Goal: Check status

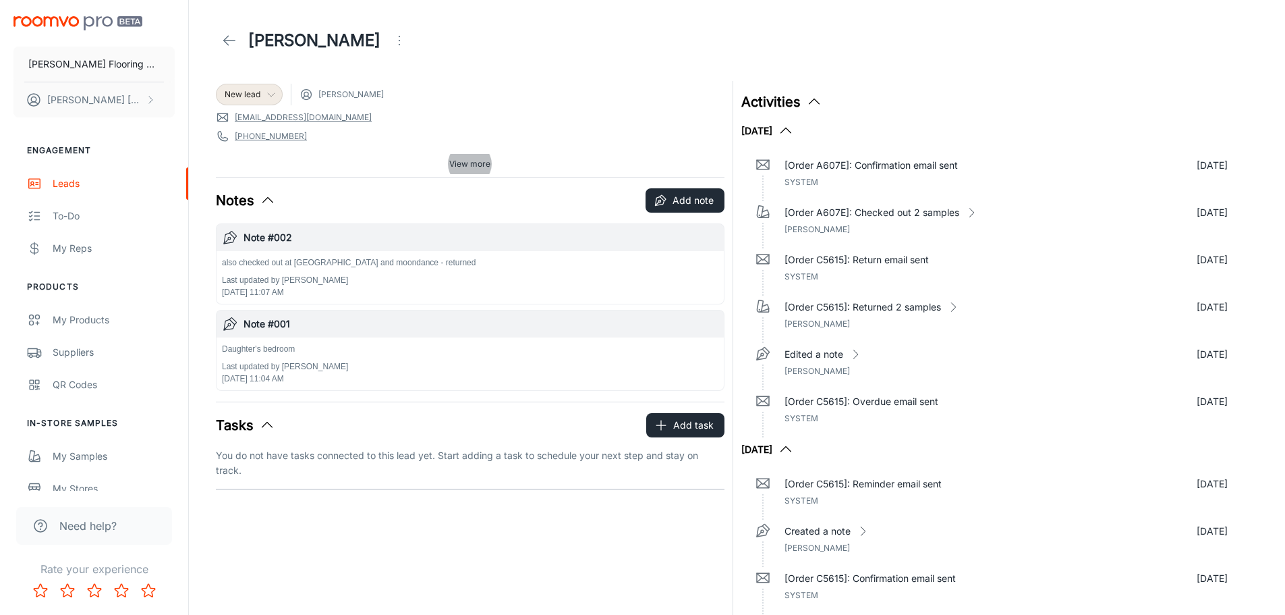
click at [274, 99] on icon at bounding box center [271, 94] width 11 height 11
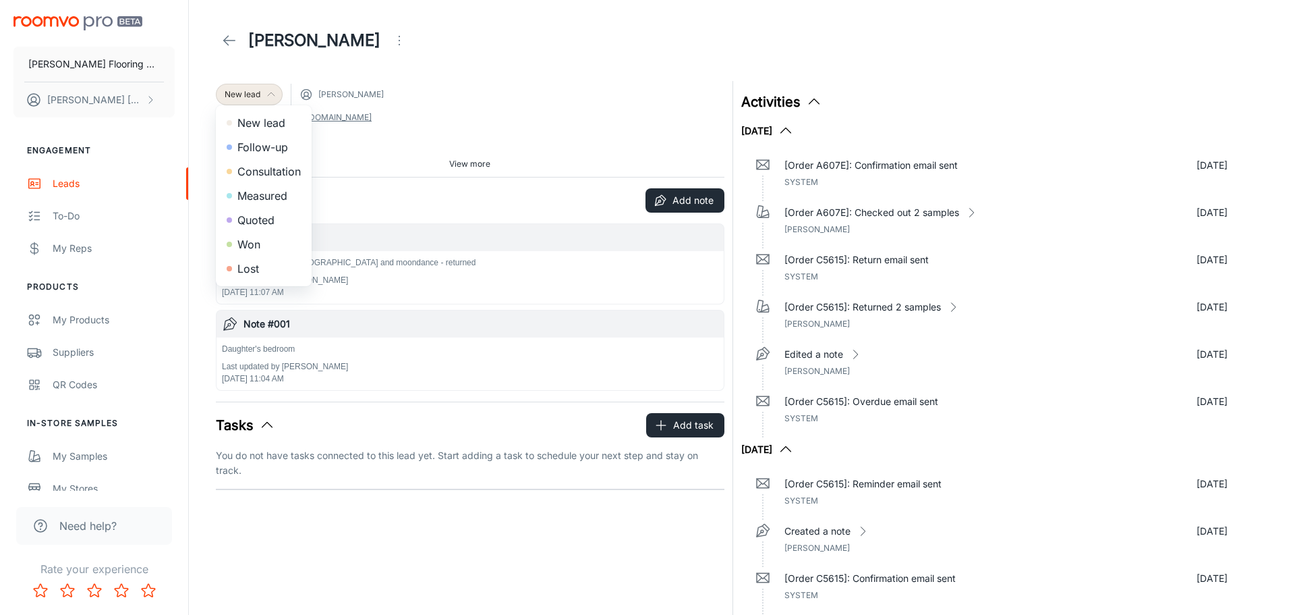
click at [258, 194] on li "Measured" at bounding box center [264, 195] width 96 height 24
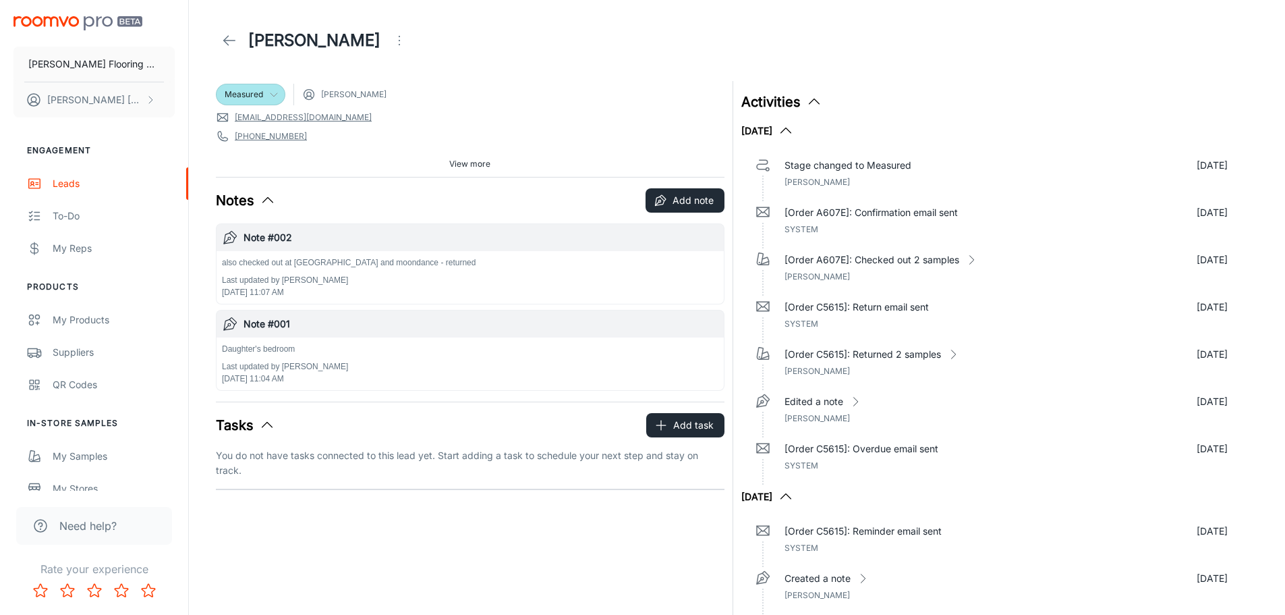
click at [273, 94] on icon at bounding box center [273, 94] width 11 height 11
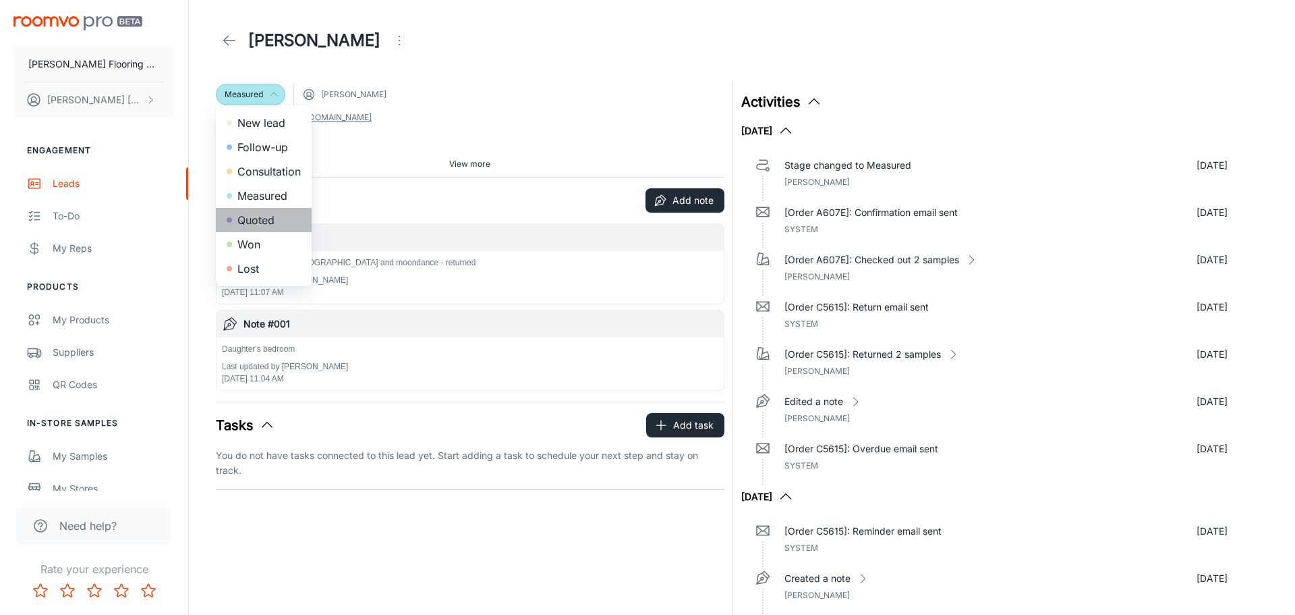
click at [252, 221] on li "Quoted" at bounding box center [264, 220] width 96 height 24
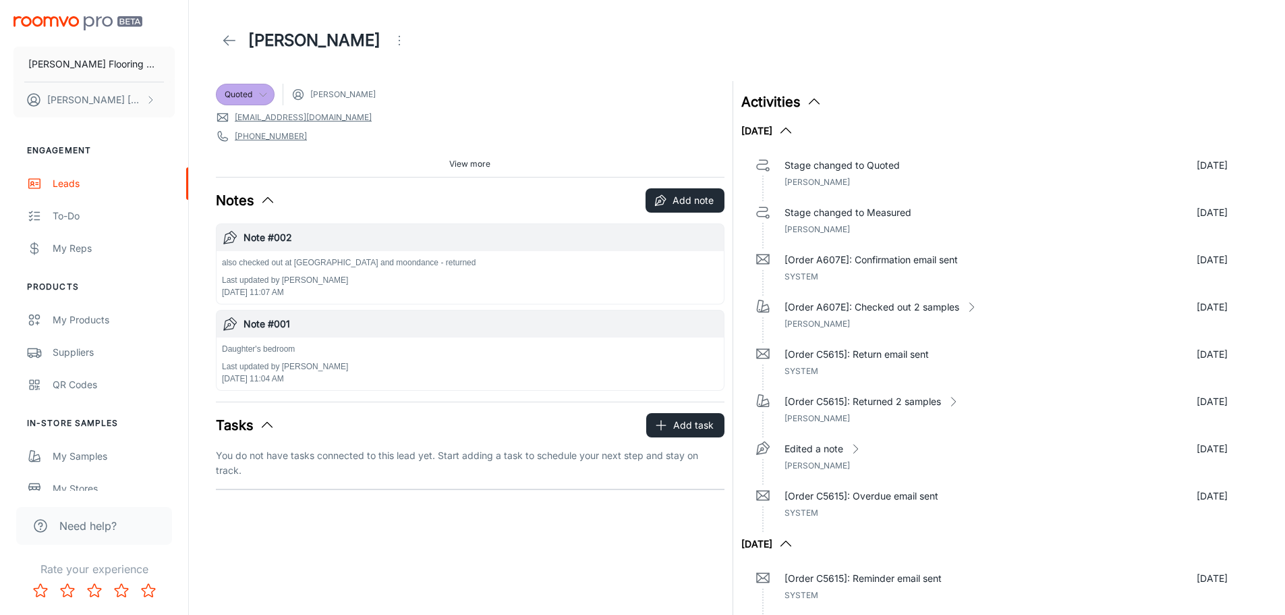
click at [228, 38] on icon at bounding box center [229, 40] width 16 height 16
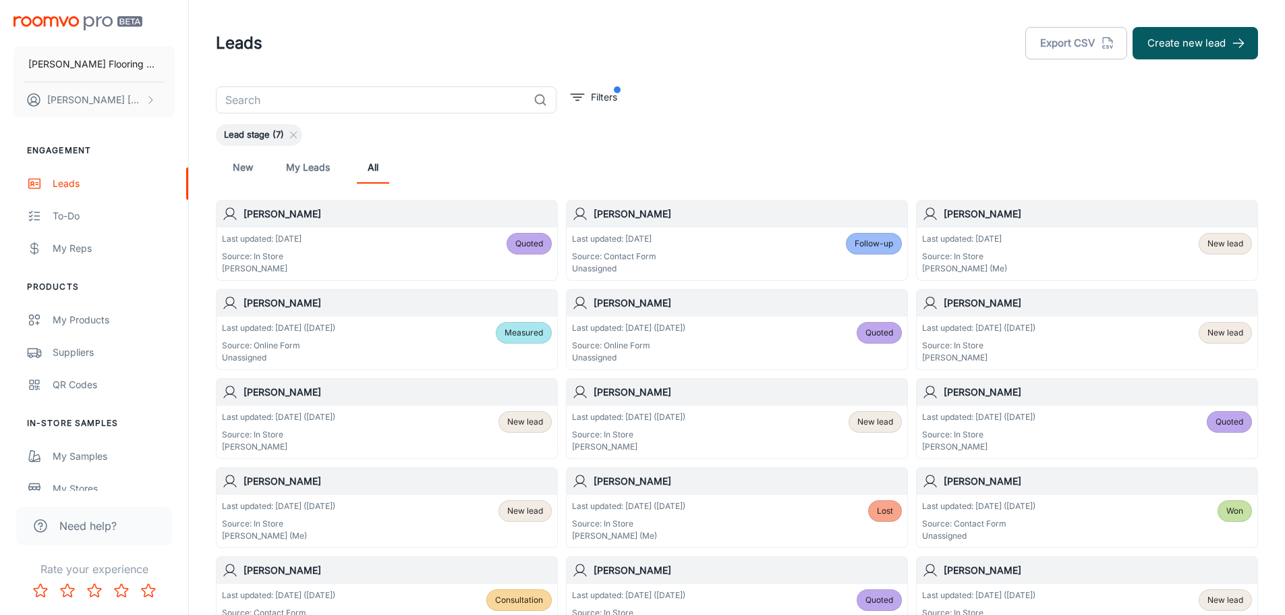
click at [634, 415] on p "Last updated: [DATE] ([DATE])" at bounding box center [628, 417] width 113 height 12
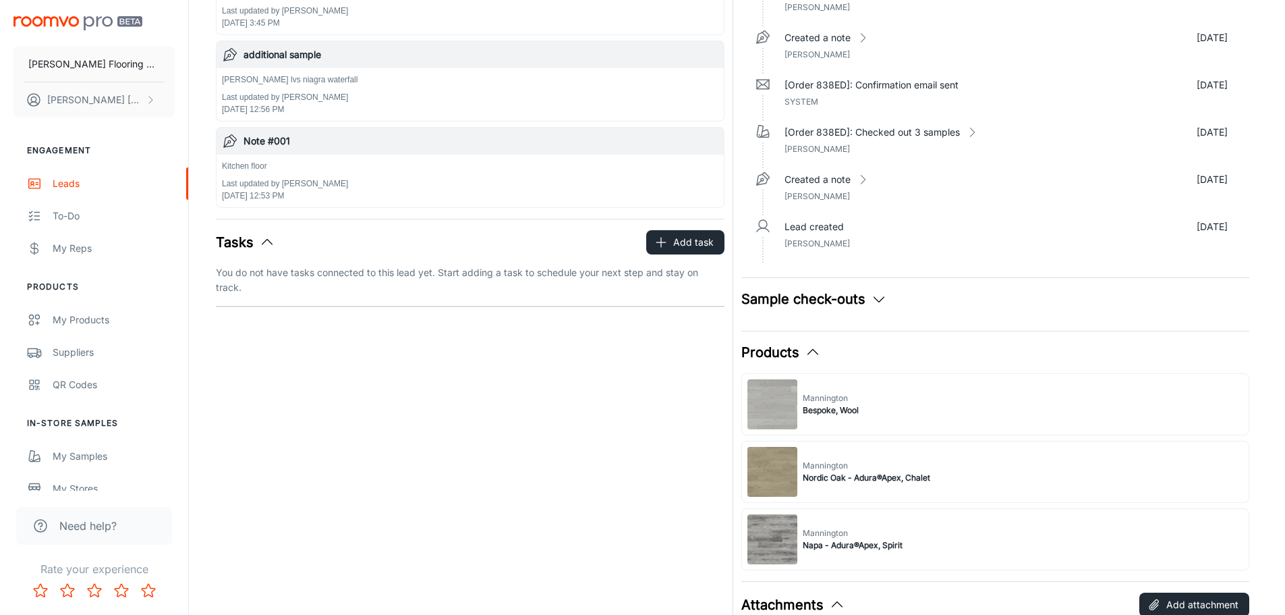
scroll to position [270, 0]
click at [878, 300] on icon "button" at bounding box center [879, 298] width 16 height 16
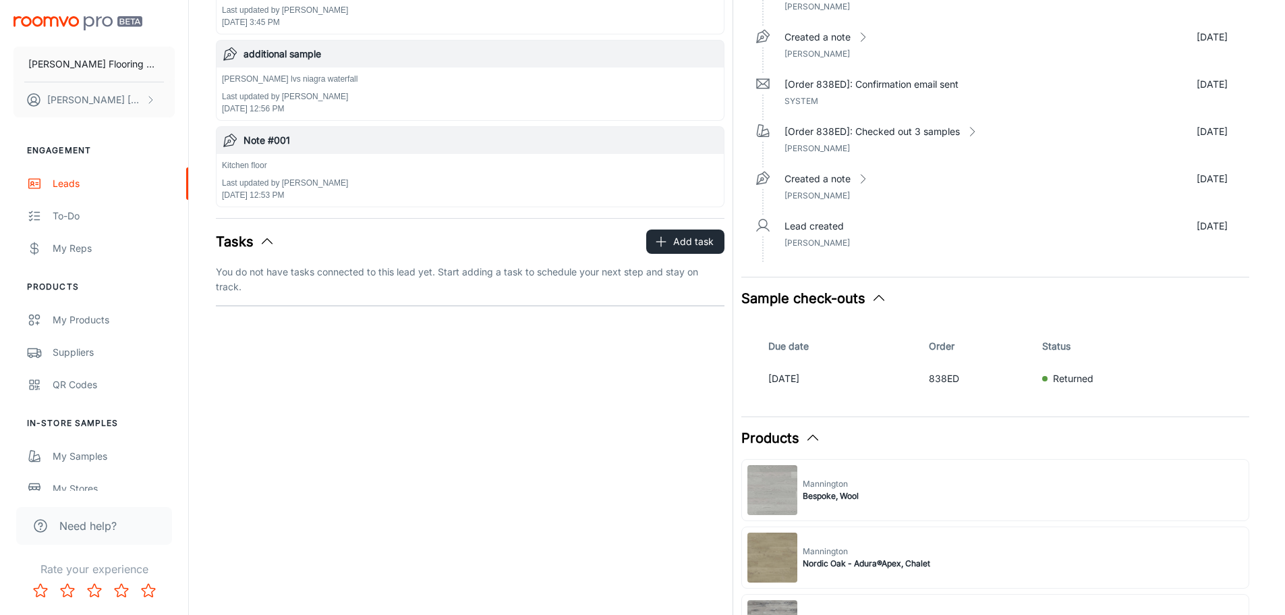
click at [878, 300] on icon "button" at bounding box center [879, 298] width 16 height 16
